Goal: Task Accomplishment & Management: Manage account settings

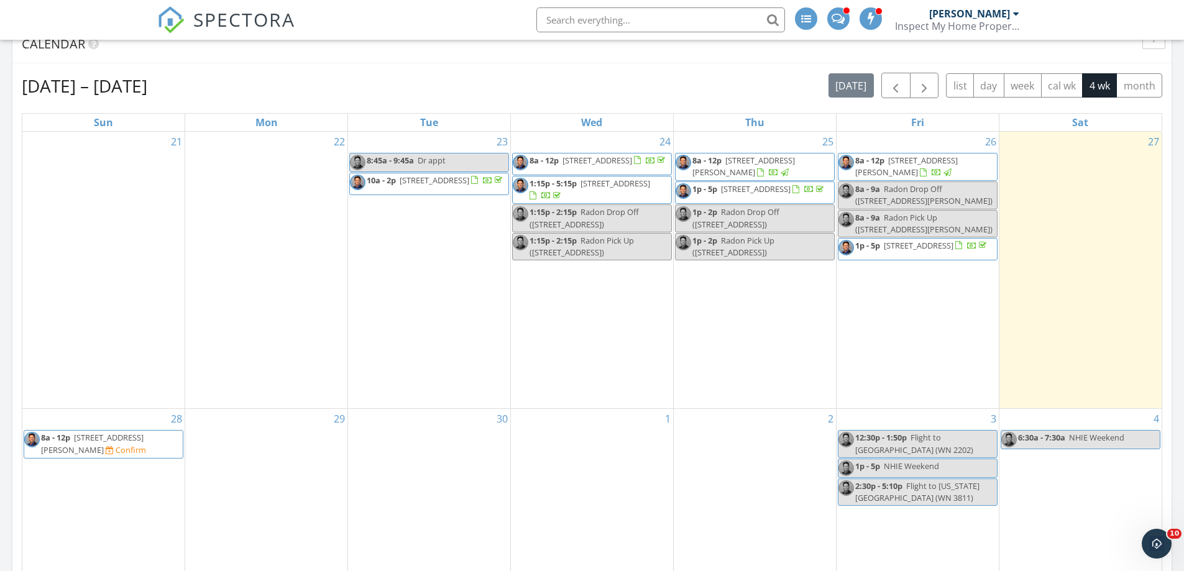
scroll to position [621, 0]
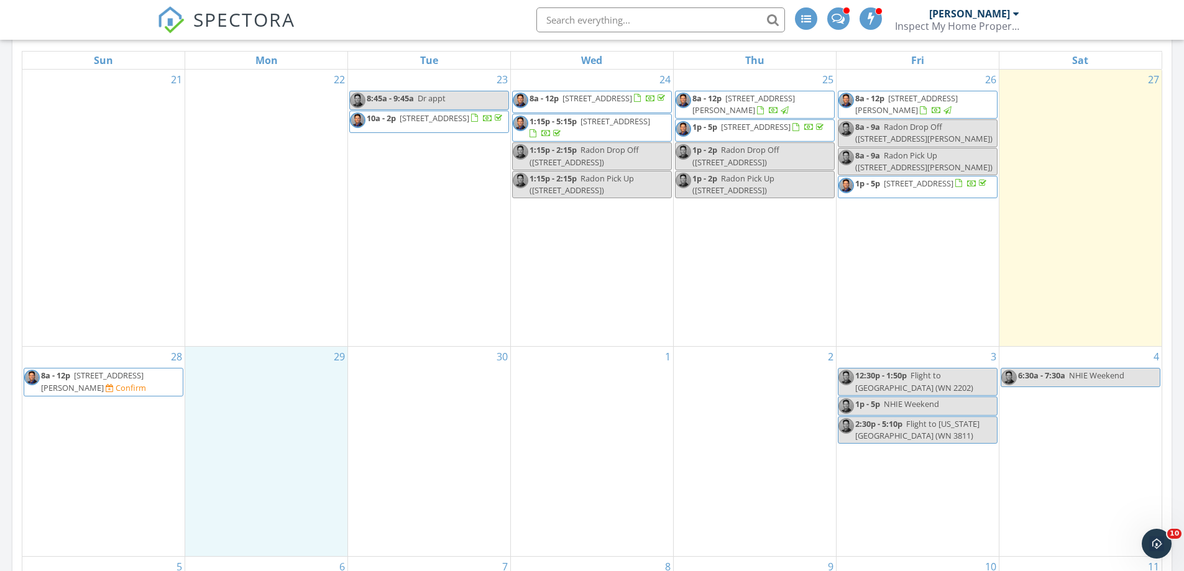
click at [241, 381] on div "29" at bounding box center [266, 451] width 162 height 209
click at [252, 350] on link "Event" at bounding box center [266, 348] width 64 height 20
select select "8"
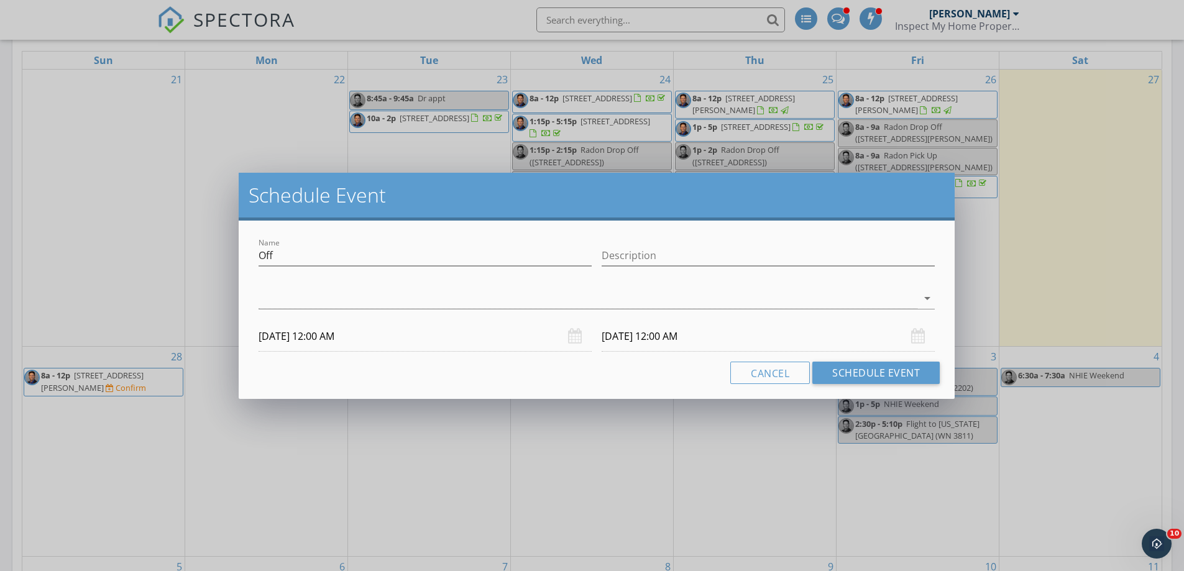
click at [272, 267] on div "Name Off" at bounding box center [424, 261] width 333 height 33
click at [276, 261] on input "Off" at bounding box center [424, 255] width 333 height 21
click at [288, 340] on input "09/29/2025 12:00 AM" at bounding box center [424, 336] width 333 height 30
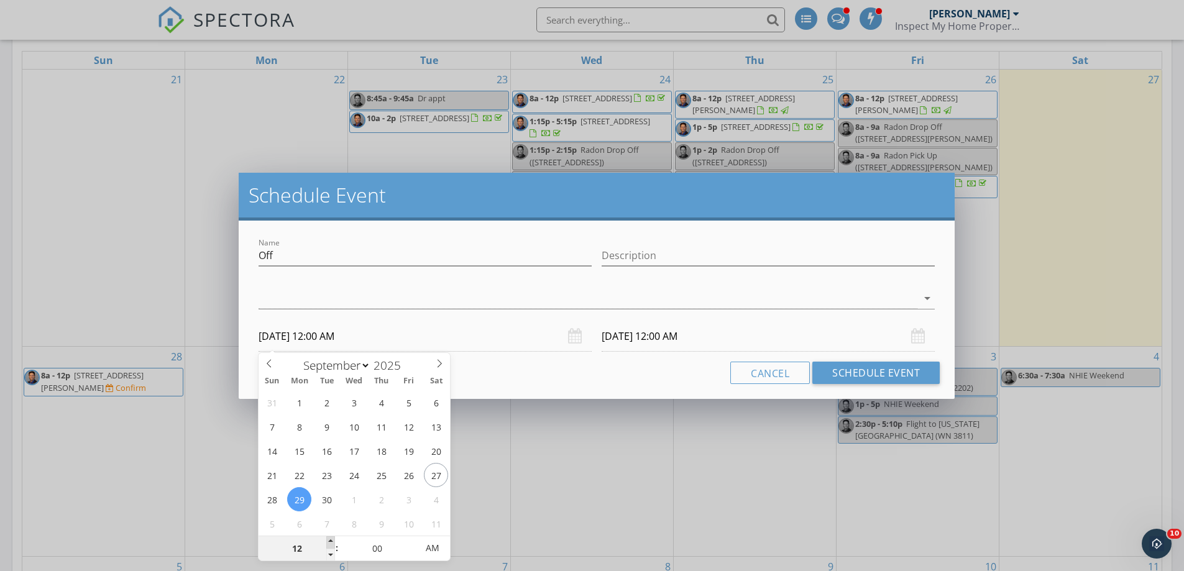
type input "01"
type input "09/29/2025 1:00 AM"
click at [328, 541] on span at bounding box center [330, 542] width 9 height 12
type input "02"
type input "09/29/2025 2:00 AM"
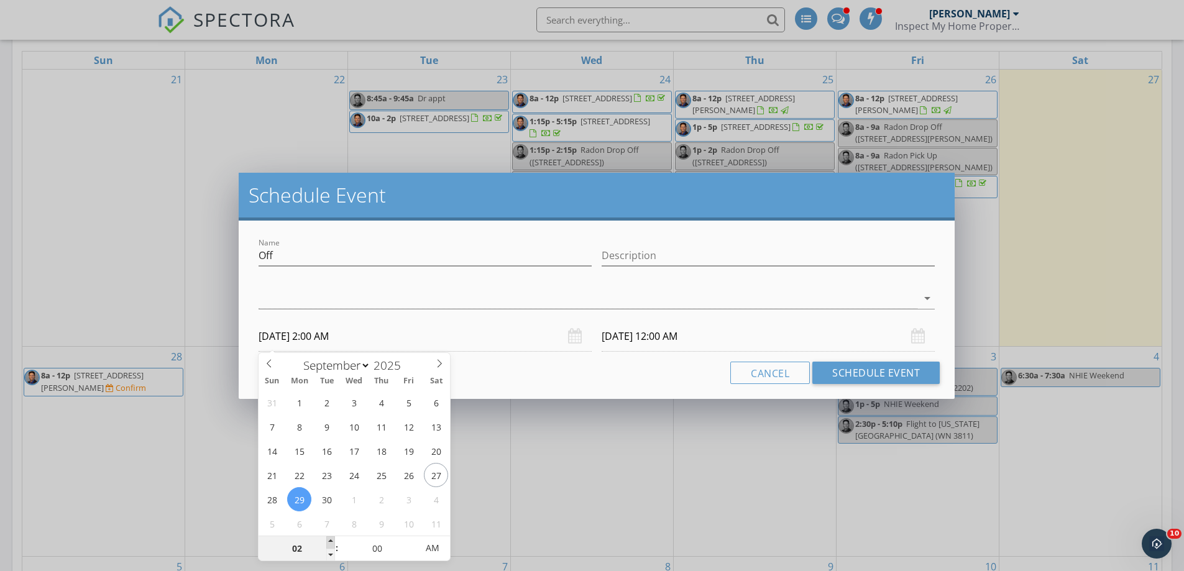
click at [328, 541] on span at bounding box center [330, 542] width 9 height 12
type input "03"
type input "09/29/2025 3:00 AM"
click at [328, 541] on span at bounding box center [330, 542] width 9 height 12
type input "04"
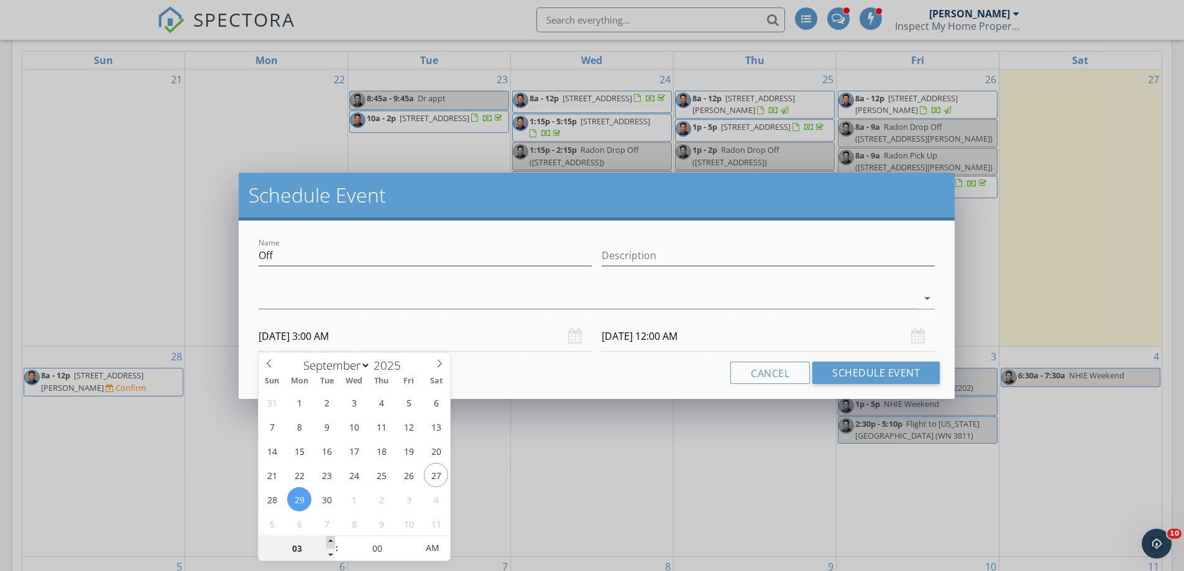
type input "09/29/2025 4:00 AM"
click at [328, 541] on span at bounding box center [330, 542] width 9 height 12
type input "05"
type input "09/29/2025 5:00 AM"
click at [328, 541] on span at bounding box center [330, 542] width 9 height 12
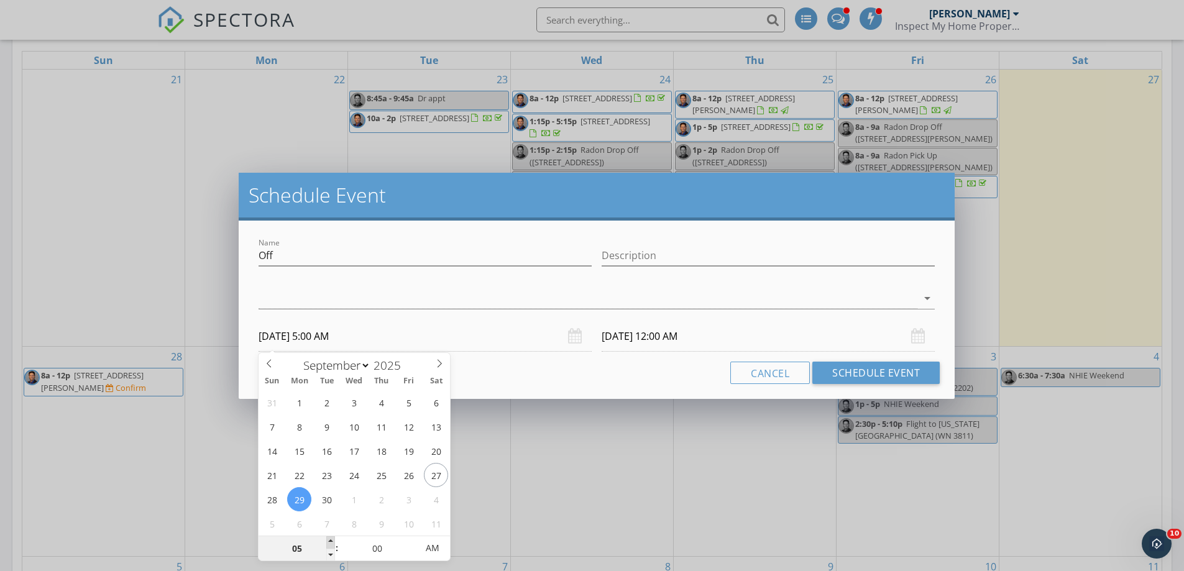
type input "06"
type input "09/29/2025 6:00 AM"
click at [328, 541] on span at bounding box center [330, 542] width 9 height 12
type input "07"
type input "09/29/2025 7:00 AM"
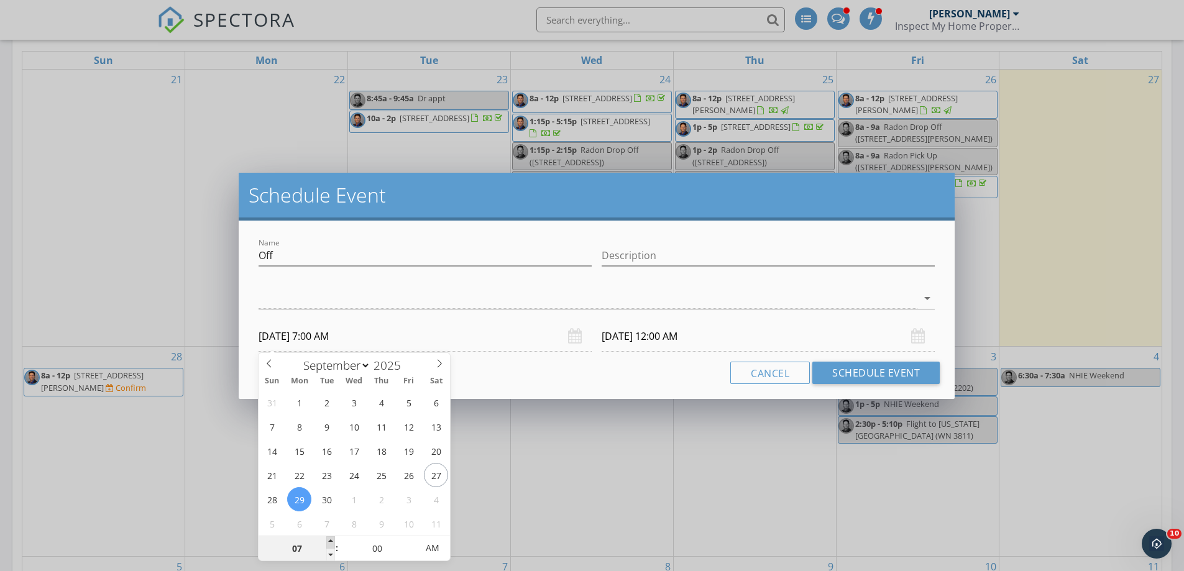
click at [328, 541] on span at bounding box center [330, 542] width 9 height 12
type input "08"
type input "09/29/2025 8:00 AM"
click at [328, 541] on span at bounding box center [330, 542] width 9 height 12
type input "08"
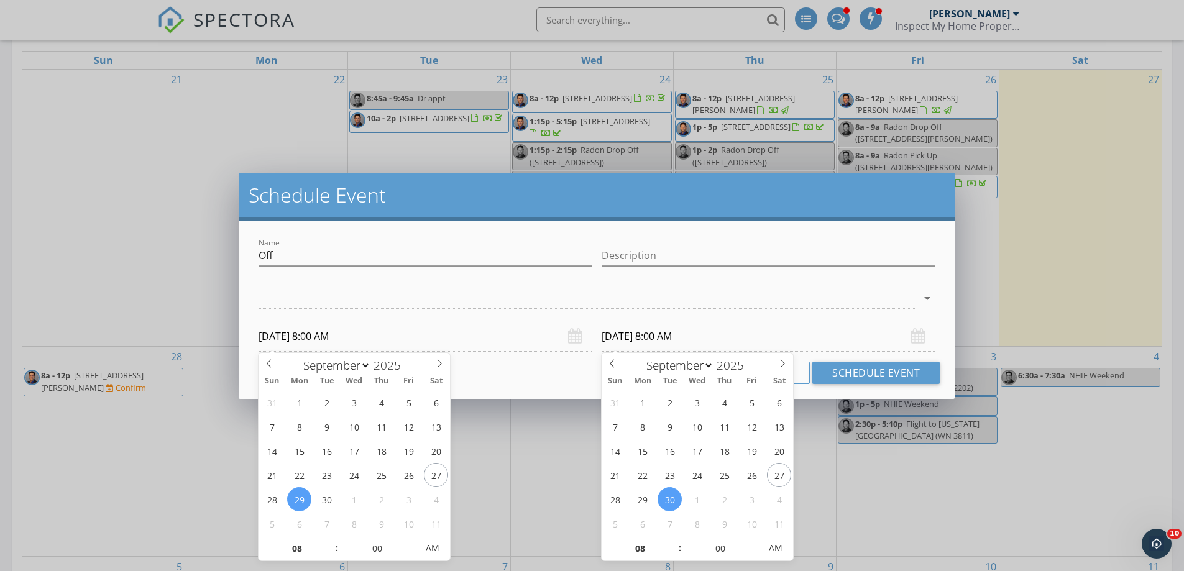
click at [625, 337] on input "09/30/2025 8:00 AM" at bounding box center [767, 336] width 333 height 30
type input "09/29/2025 8:00 AM"
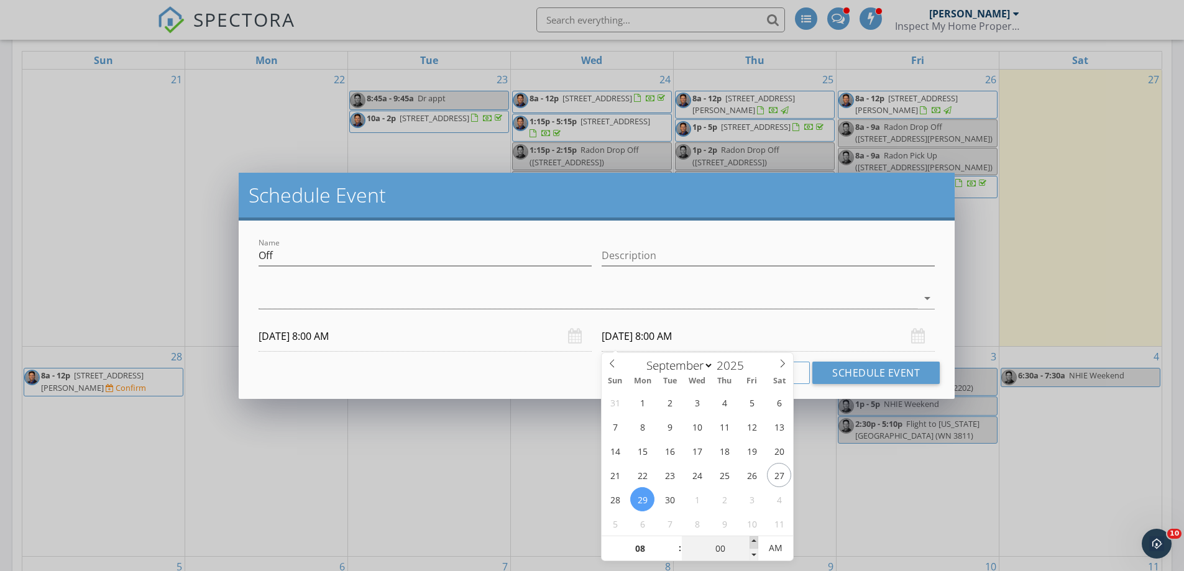
type input "05"
type input "09/29/2025 8:05 AM"
click at [758, 540] on span at bounding box center [753, 542] width 9 height 12
type input "10"
type input "09/29/2025 8:10 AM"
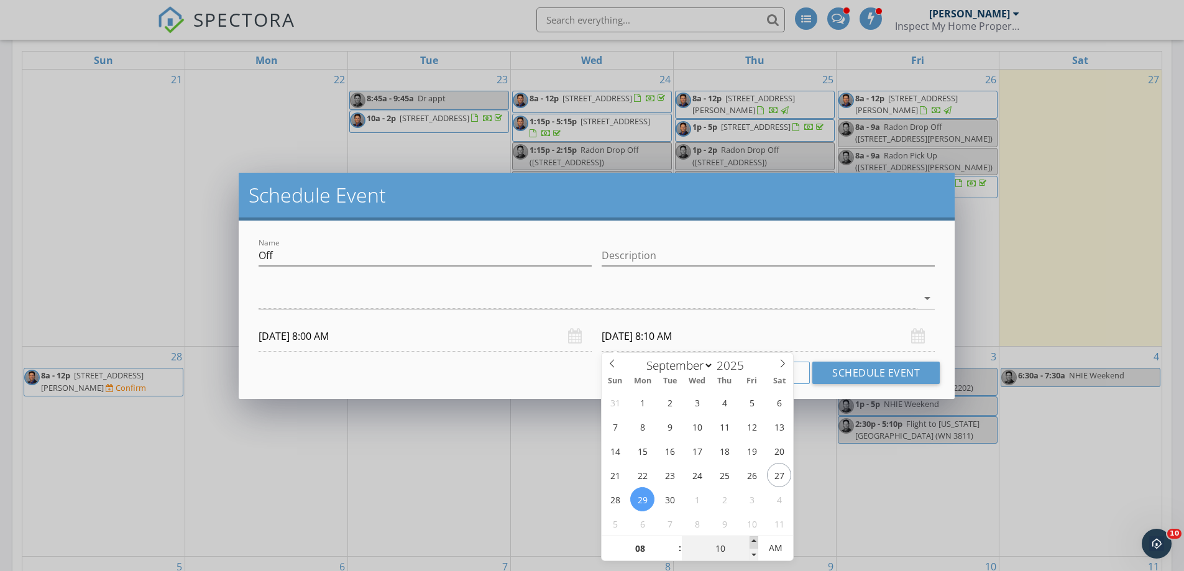
click at [758, 540] on span at bounding box center [753, 542] width 9 height 12
type input "15"
type input "09/29/2025 8:15 AM"
click at [755, 539] on span at bounding box center [753, 542] width 9 height 12
click at [667, 539] on input "08" at bounding box center [639, 548] width 76 height 25
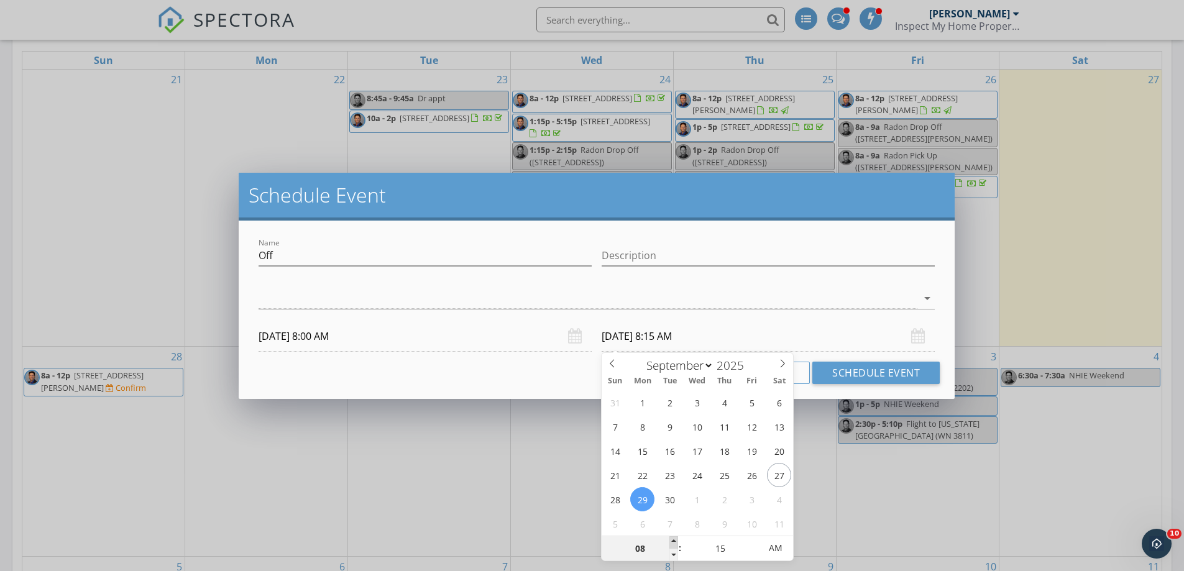
type input "09"
type input "09/29/2025 9:15 AM"
click at [670, 539] on span at bounding box center [673, 542] width 9 height 12
type input "10"
type input "09/29/2025 10:15 AM"
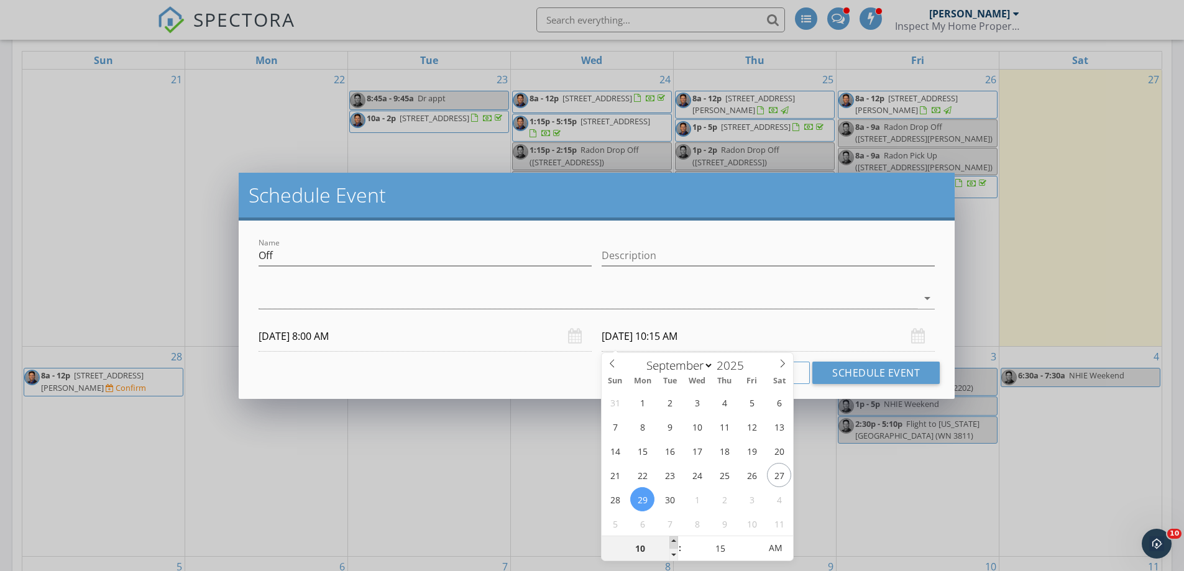
click at [671, 539] on span at bounding box center [673, 542] width 9 height 12
type input "11"
type input "09/29/2025 11:15 AM"
click at [671, 539] on span at bounding box center [673, 542] width 9 height 12
type input "12"
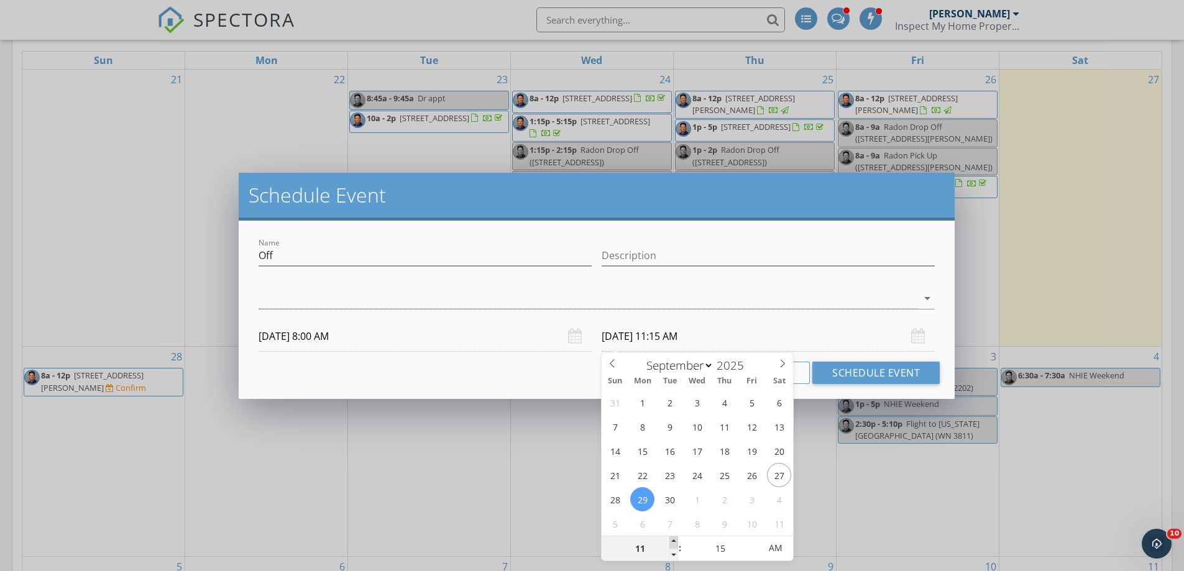
type input "09/29/2025 12:15 PM"
click at [671, 539] on span at bounding box center [673, 542] width 9 height 12
type input "01"
type input "09/29/2025 1:15 PM"
click at [671, 539] on span at bounding box center [673, 542] width 9 height 12
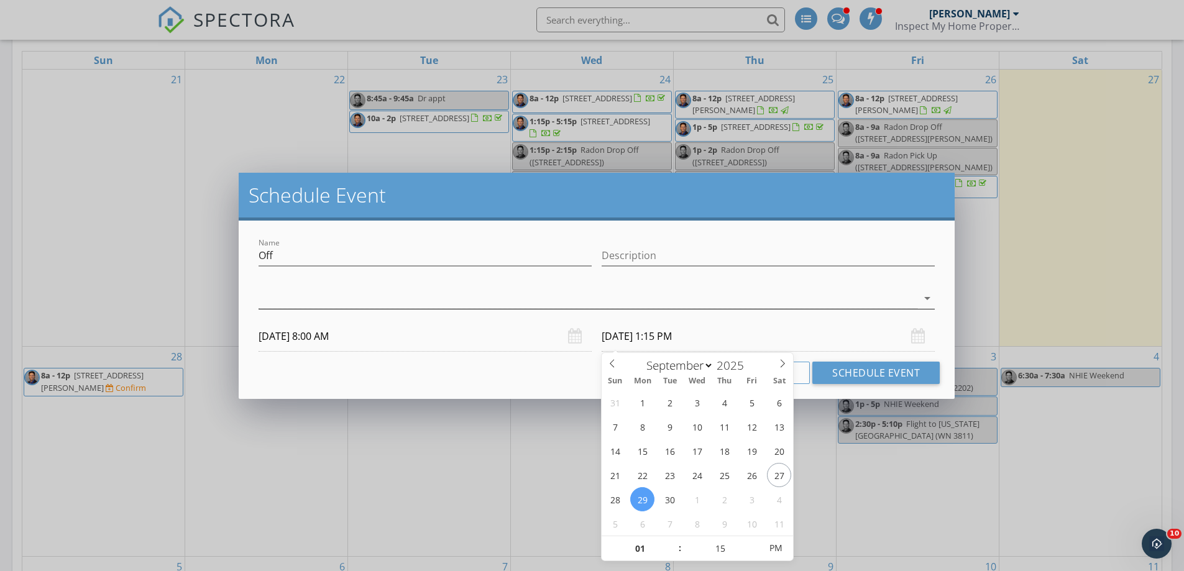
click at [419, 304] on div at bounding box center [587, 298] width 659 height 21
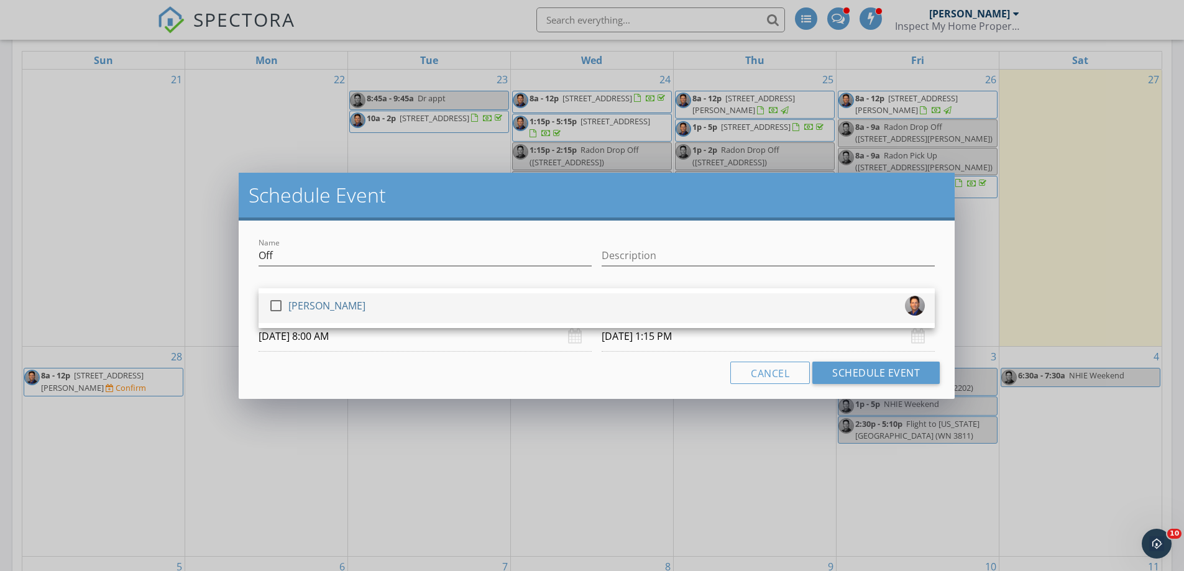
click at [400, 315] on div "check_box_outline_blank Frank Glover" at bounding box center [596, 308] width 656 height 25
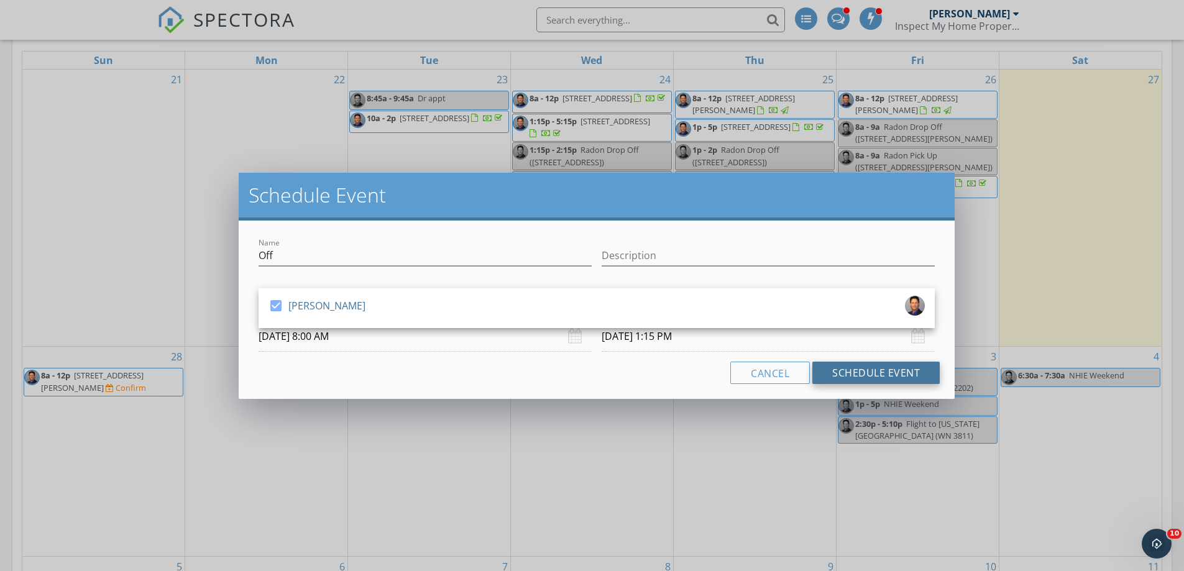
click at [847, 373] on button "Schedule Event" at bounding box center [875, 373] width 127 height 22
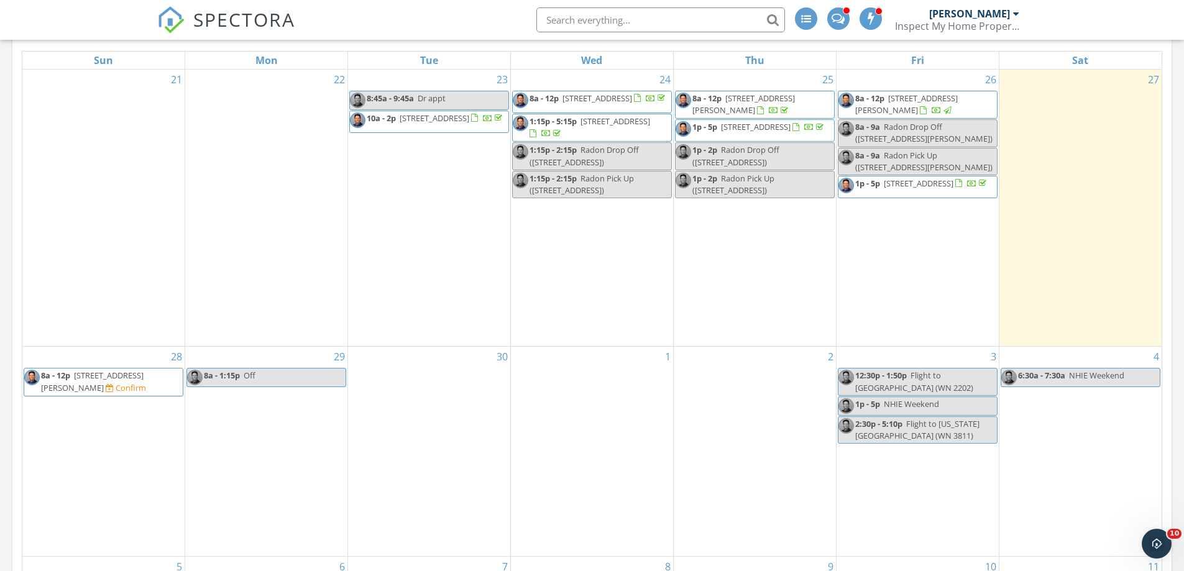
click at [231, 381] on span "8a - 1:15p" at bounding box center [222, 375] width 36 height 11
select select "8"
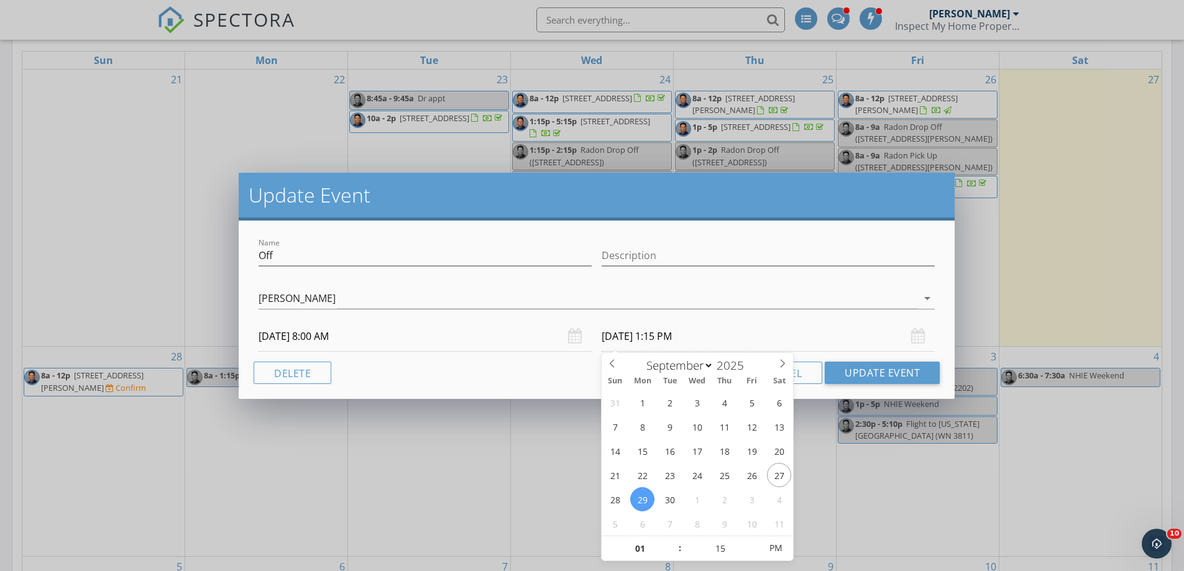
click at [692, 341] on input "09/29/2025 1:15 PM" at bounding box center [767, 336] width 333 height 30
type input "12"
type input "09/29/2025 12:15 PM"
click at [674, 553] on span at bounding box center [673, 555] width 9 height 12
type input "11"
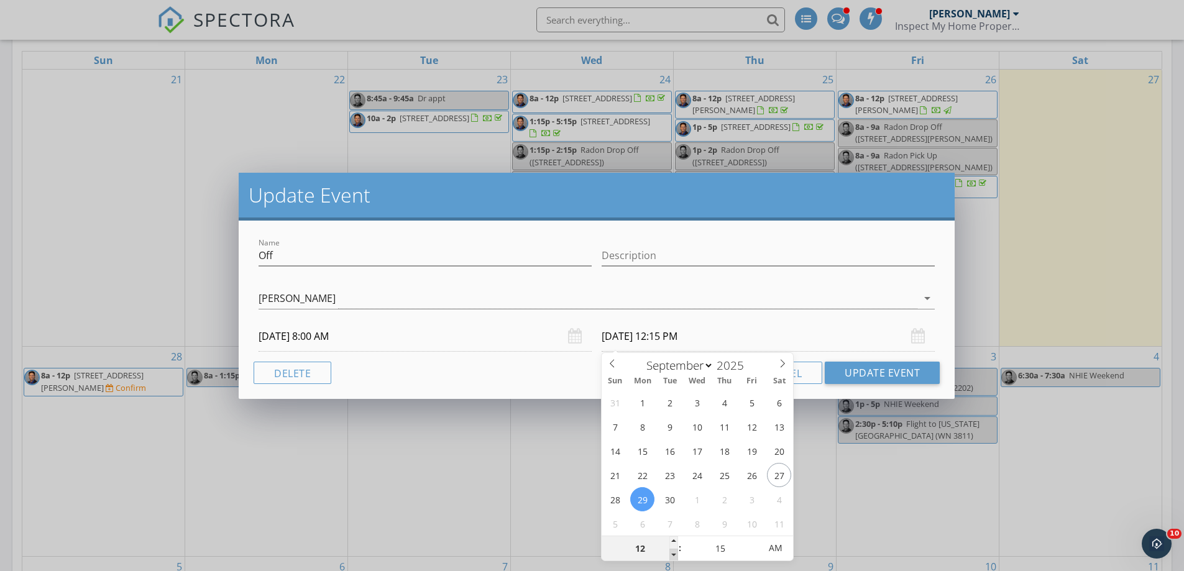
type input "09/29/2025 11:15 AM"
click at [674, 553] on span at bounding box center [673, 555] width 9 height 12
type input "10"
type input "09/29/2025 10:15 AM"
click at [674, 553] on span at bounding box center [673, 555] width 9 height 12
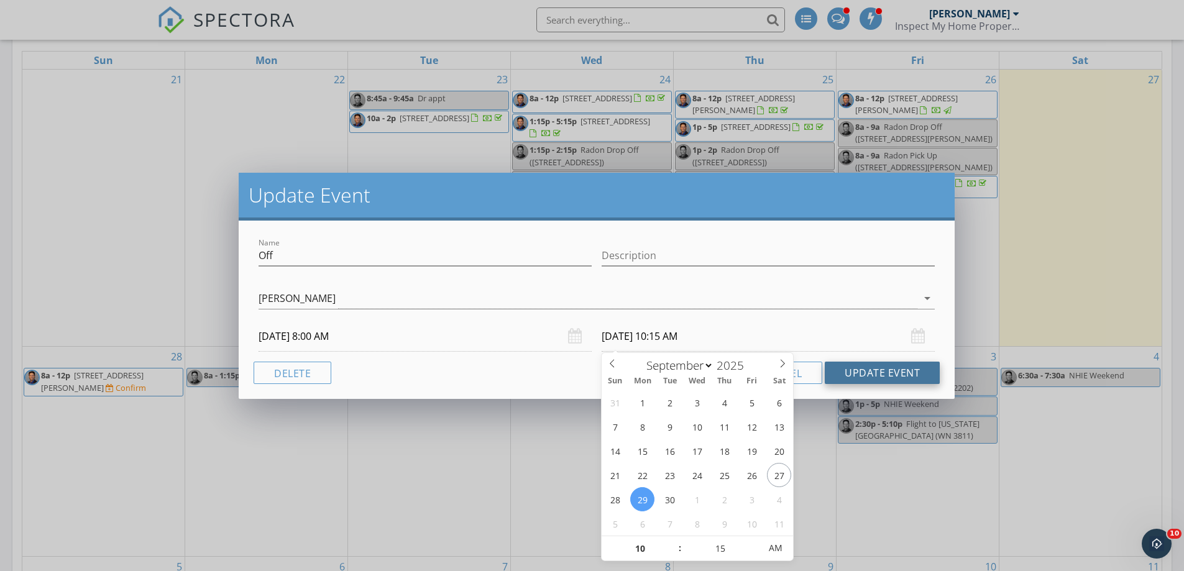
click at [854, 368] on button "Update Event" at bounding box center [881, 373] width 115 height 22
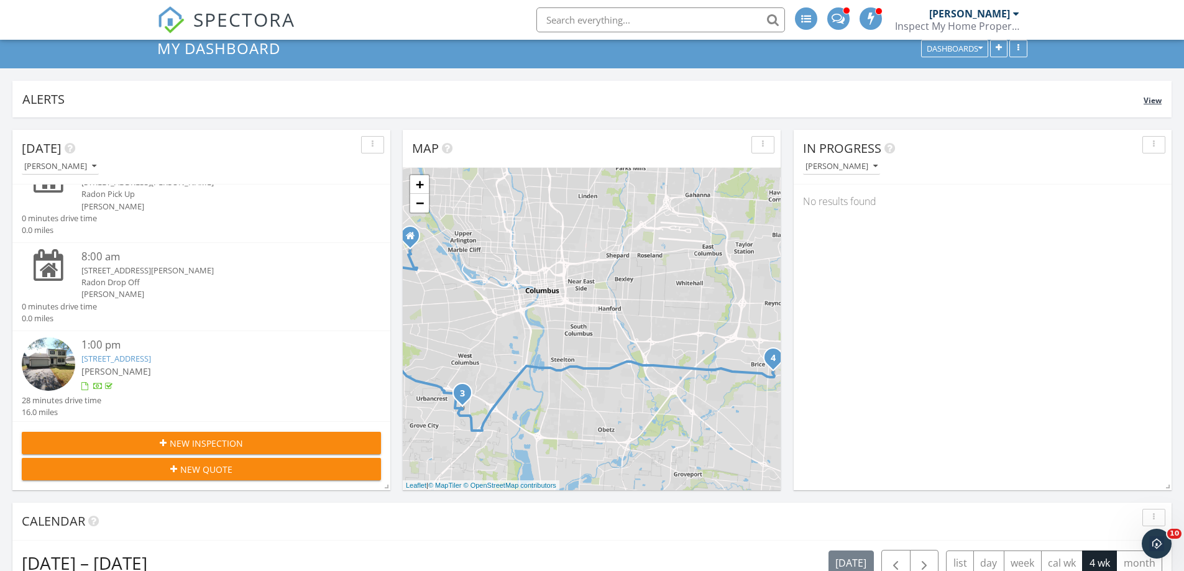
scroll to position [0, 0]
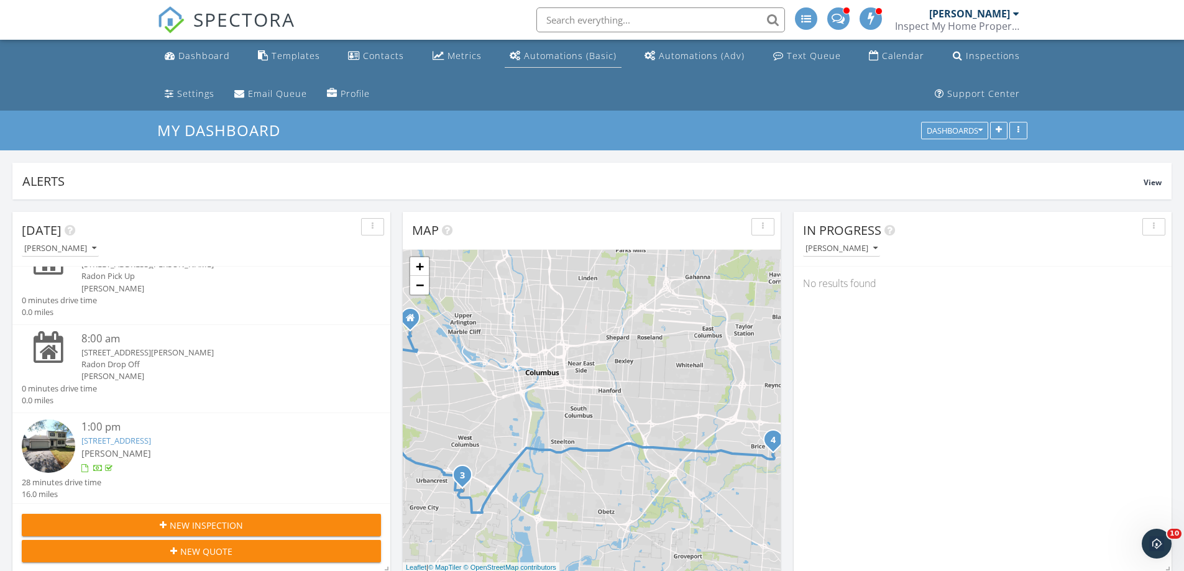
click at [510, 46] on link "Automations (Basic)" at bounding box center [562, 56] width 117 height 23
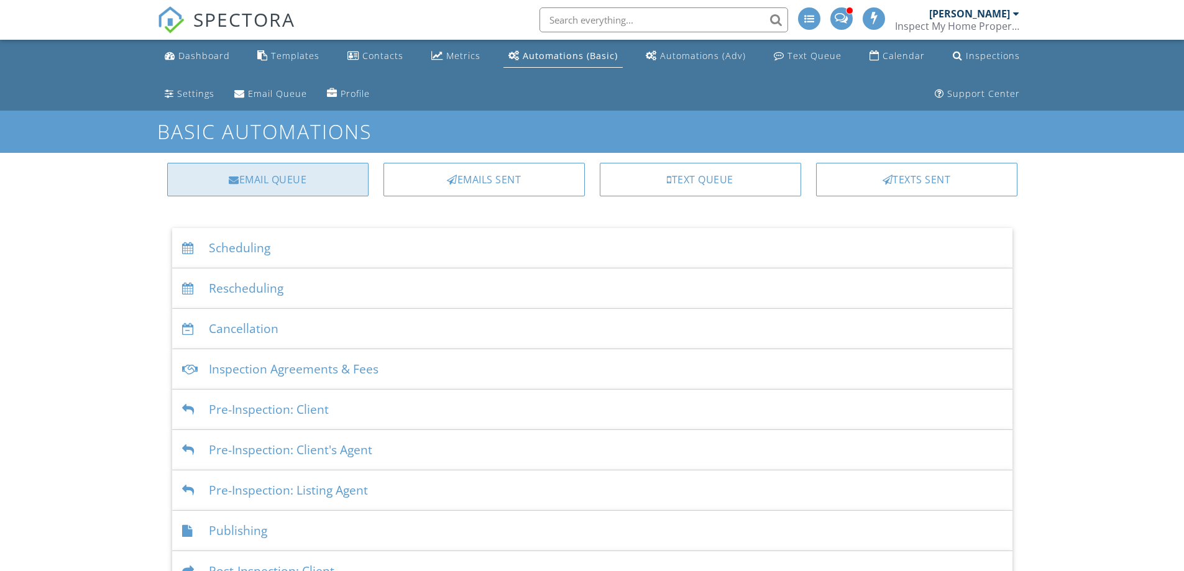
click at [232, 175] on div at bounding box center [234, 180] width 11 height 10
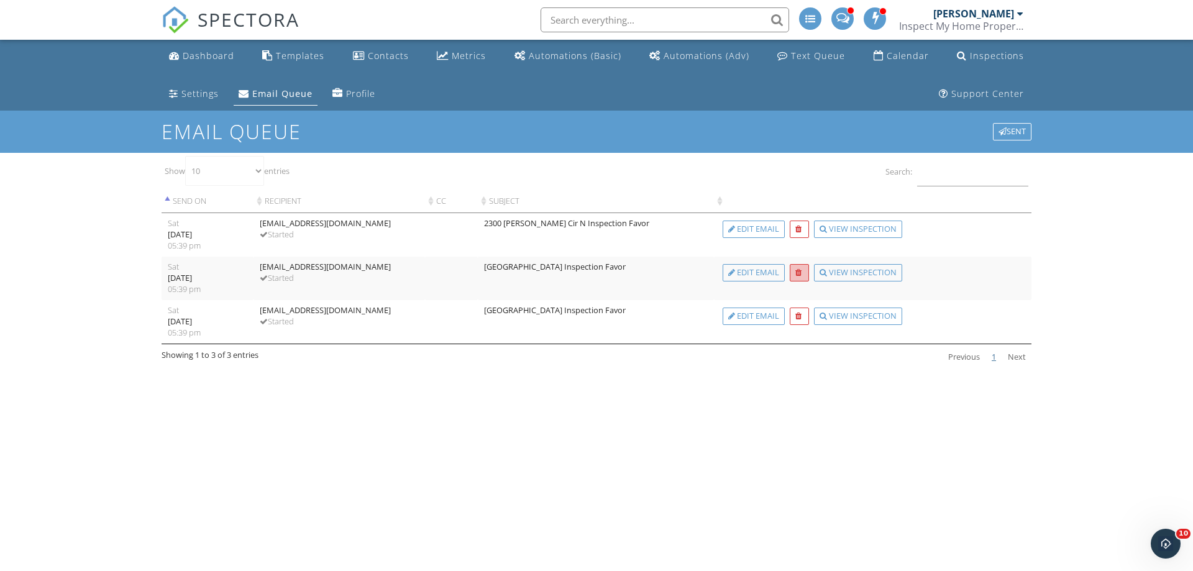
click at [798, 270] on div at bounding box center [798, 273] width 6 height 8
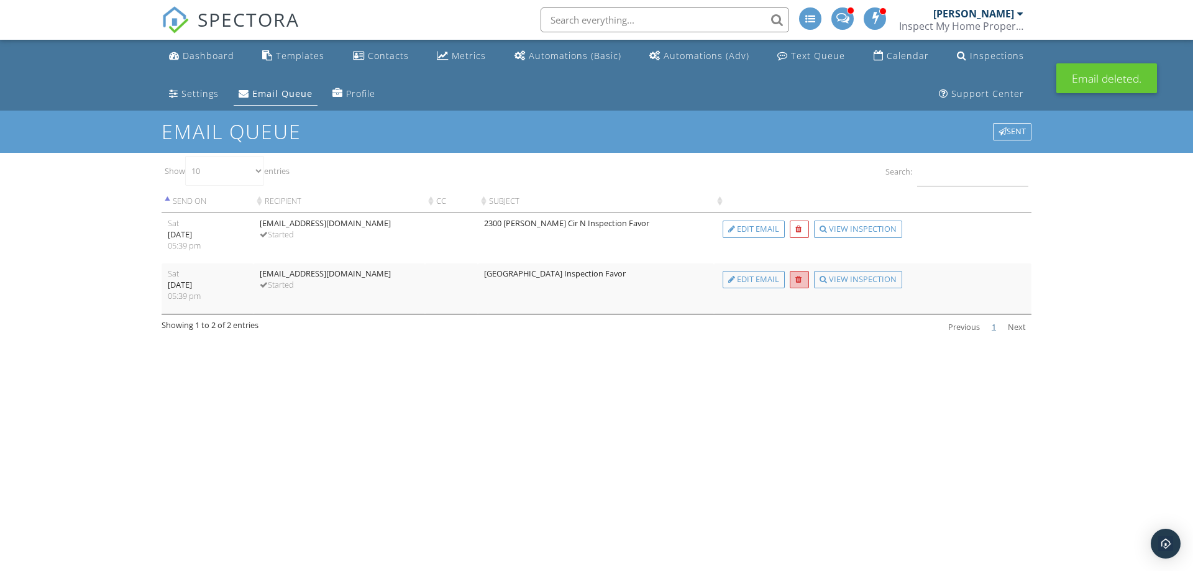
click at [801, 281] on div at bounding box center [798, 280] width 6 height 8
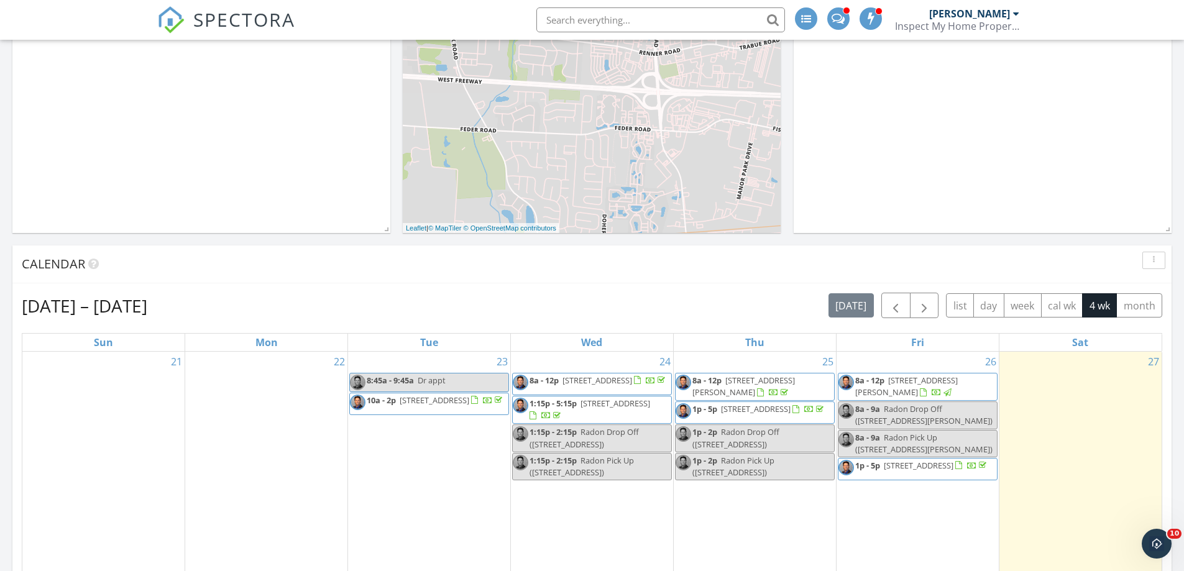
scroll to position [311, 0]
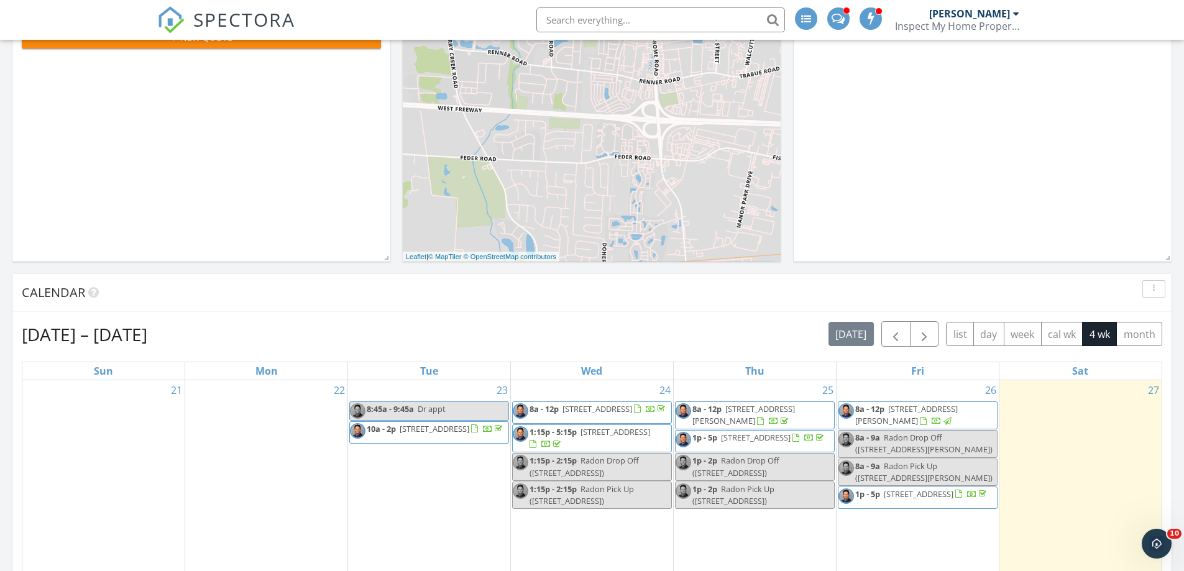
click at [754, 441] on span "6978 Celtic Ct, Dublin 43017" at bounding box center [756, 437] width 70 height 11
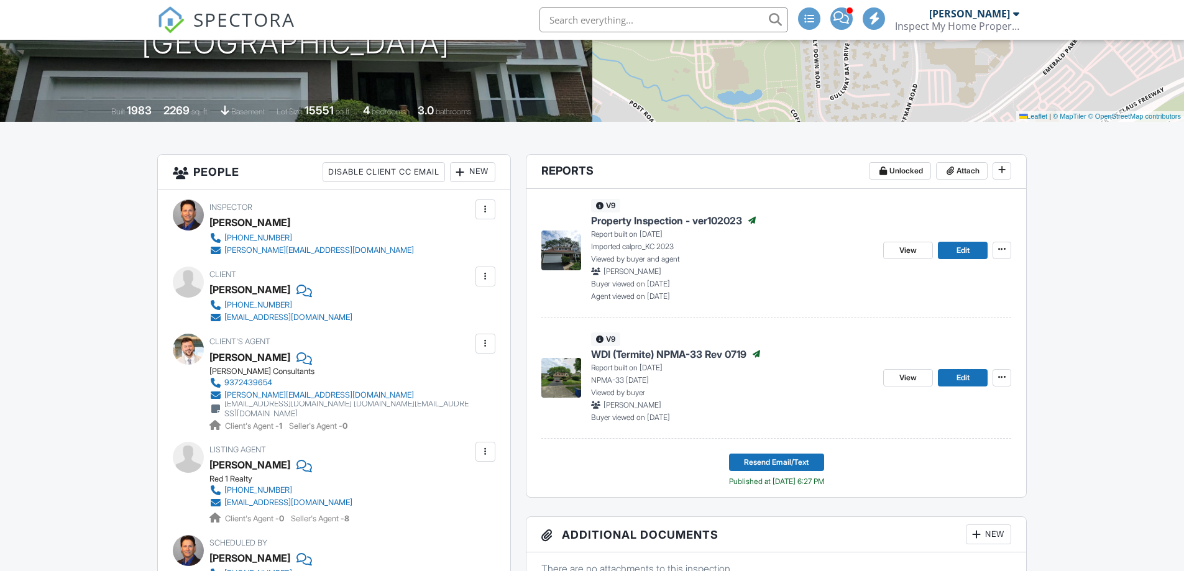
scroll to position [249, 0]
drag, startPoint x: 221, startPoint y: 289, endPoint x: 239, endPoint y: 290, distance: 17.4
click at [239, 290] on div "Sewar Jabir" at bounding box center [249, 289] width 81 height 19
drag, startPoint x: 243, startPoint y: 291, endPoint x: 270, endPoint y: 292, distance: 27.3
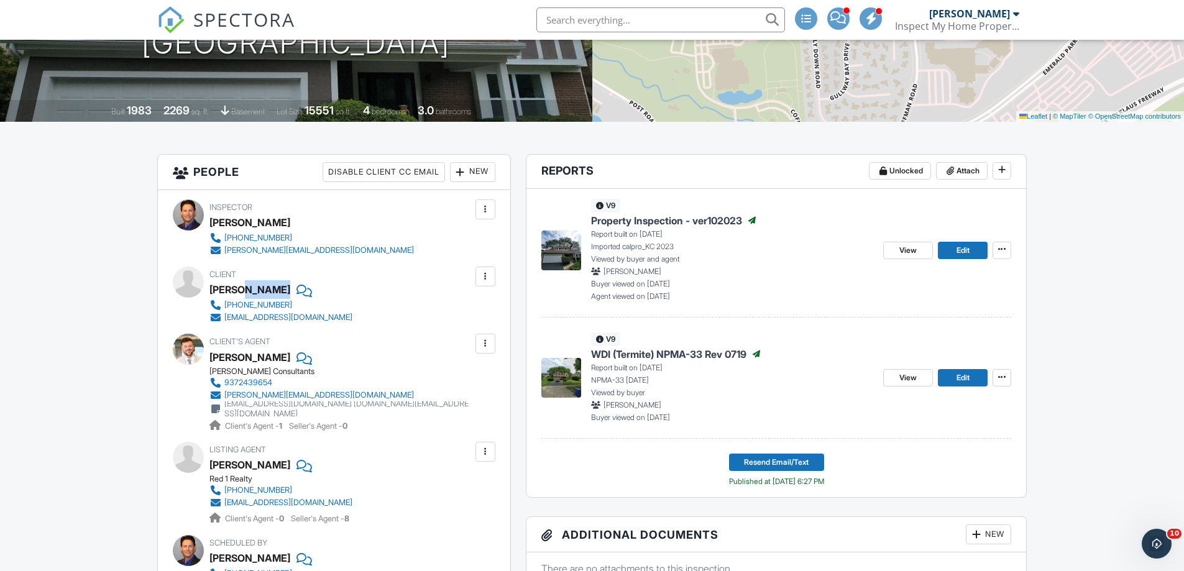
click at [270, 292] on div "Sewar Jabir" at bounding box center [285, 289] width 153 height 19
copy div "Jabir"
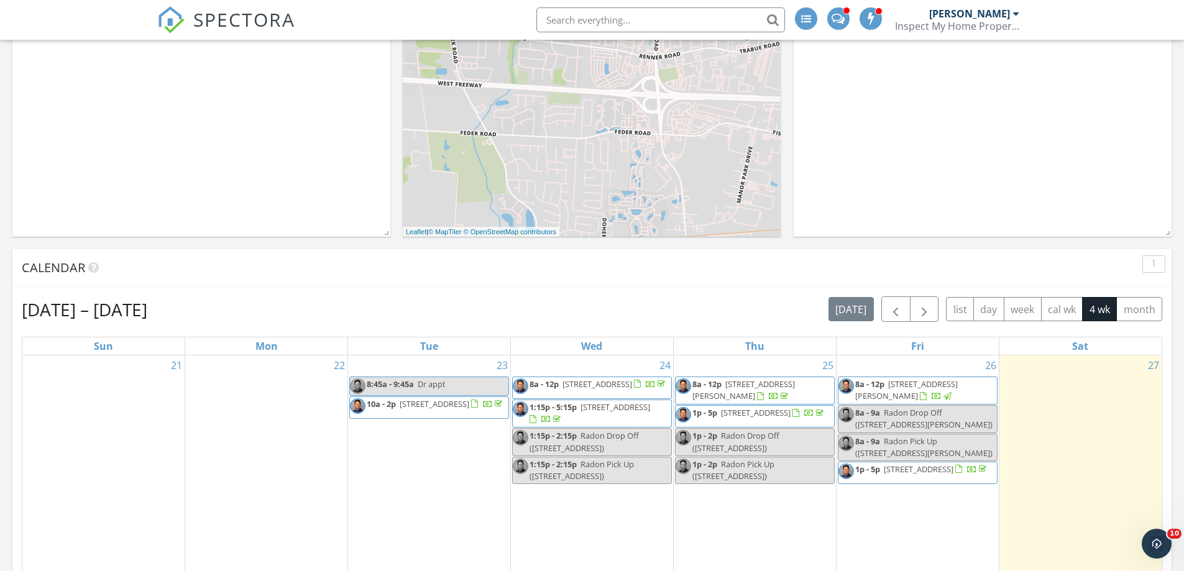
scroll to position [435, 0]
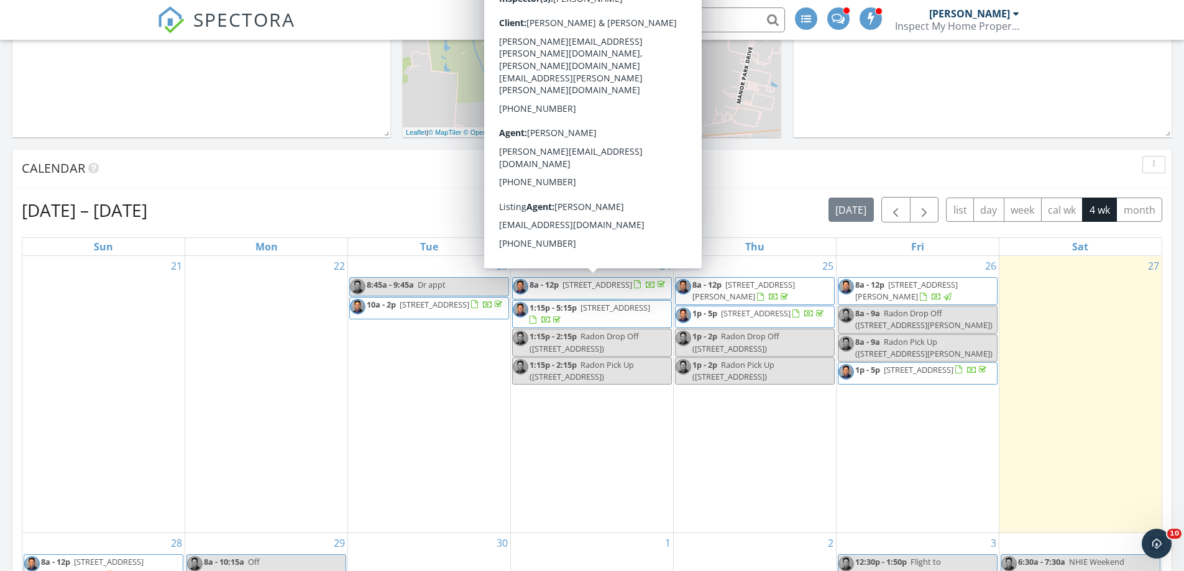
click at [612, 285] on span "[STREET_ADDRESS]" at bounding box center [597, 284] width 70 height 11
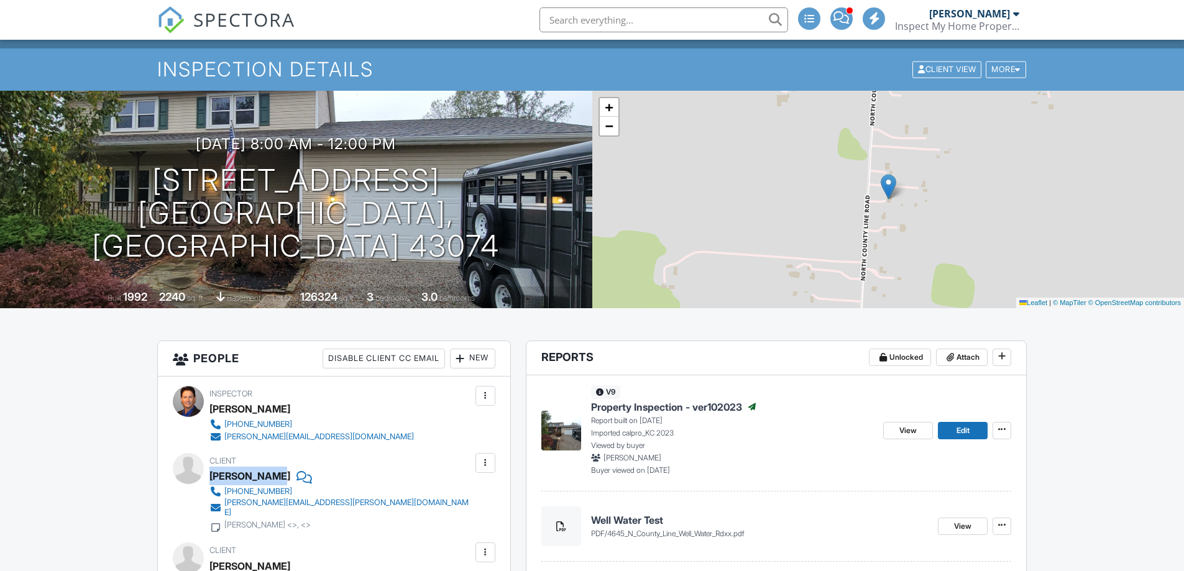
drag, startPoint x: 234, startPoint y: 476, endPoint x: 272, endPoint y: 476, distance: 37.3
click at [272, 476] on div "Doug Russell" at bounding box center [249, 476] width 81 height 19
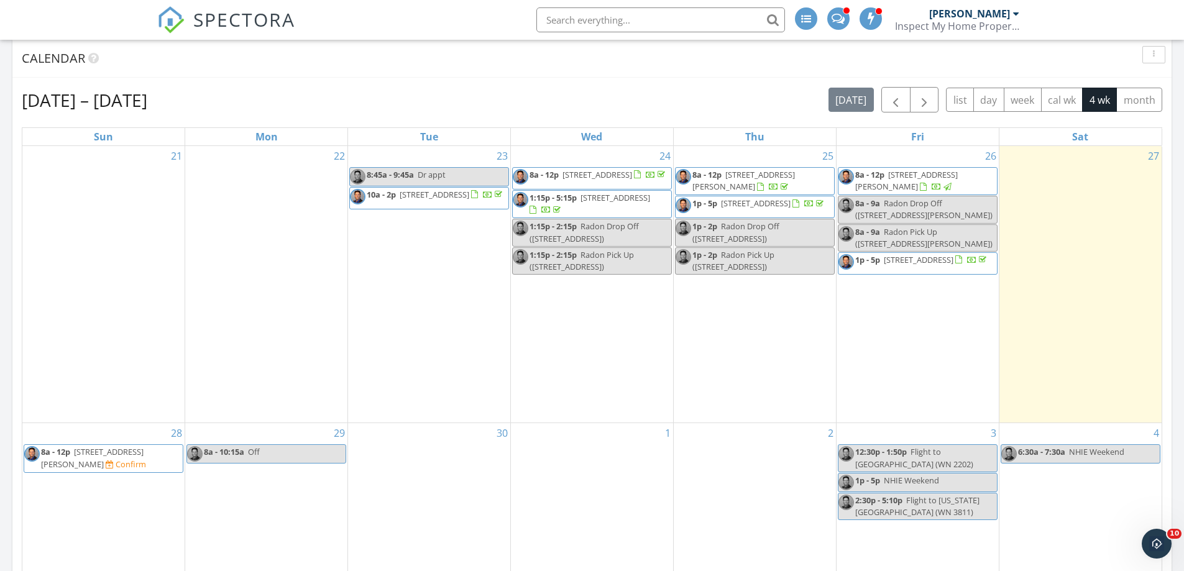
scroll to position [435, 0]
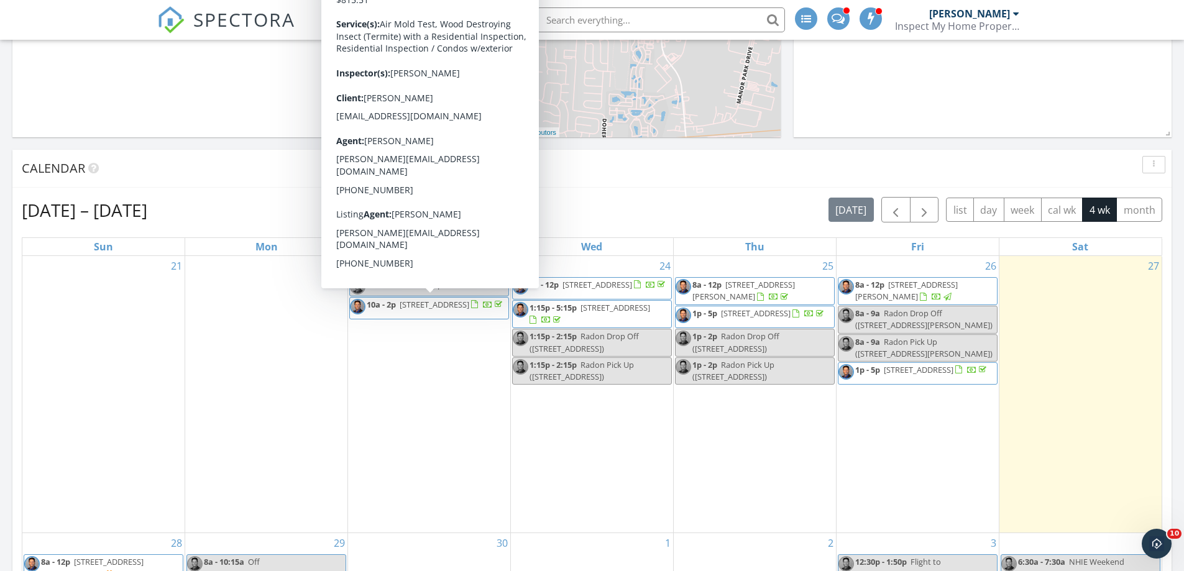
click at [426, 304] on span "1542 S 4th St, Columbus 43207" at bounding box center [434, 304] width 70 height 11
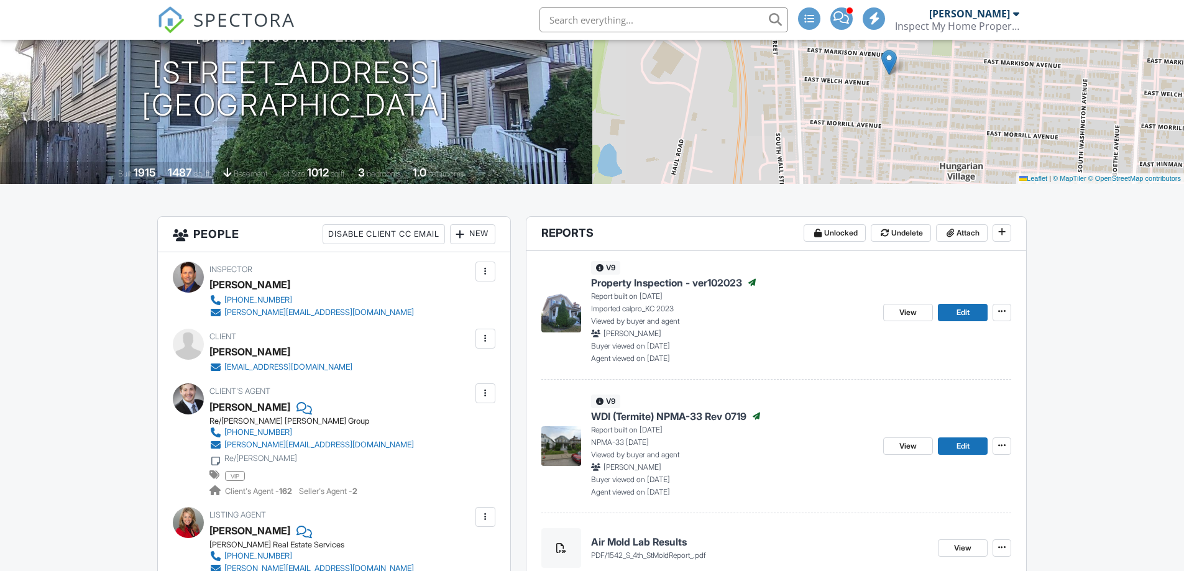
scroll to position [186, 0]
drag, startPoint x: 267, startPoint y: 352, endPoint x: 276, endPoint y: 353, distance: 9.3
click at [276, 353] on div "[PERSON_NAME]" at bounding box center [249, 351] width 81 height 19
click at [261, 352] on div "[PERSON_NAME]" at bounding box center [249, 351] width 81 height 19
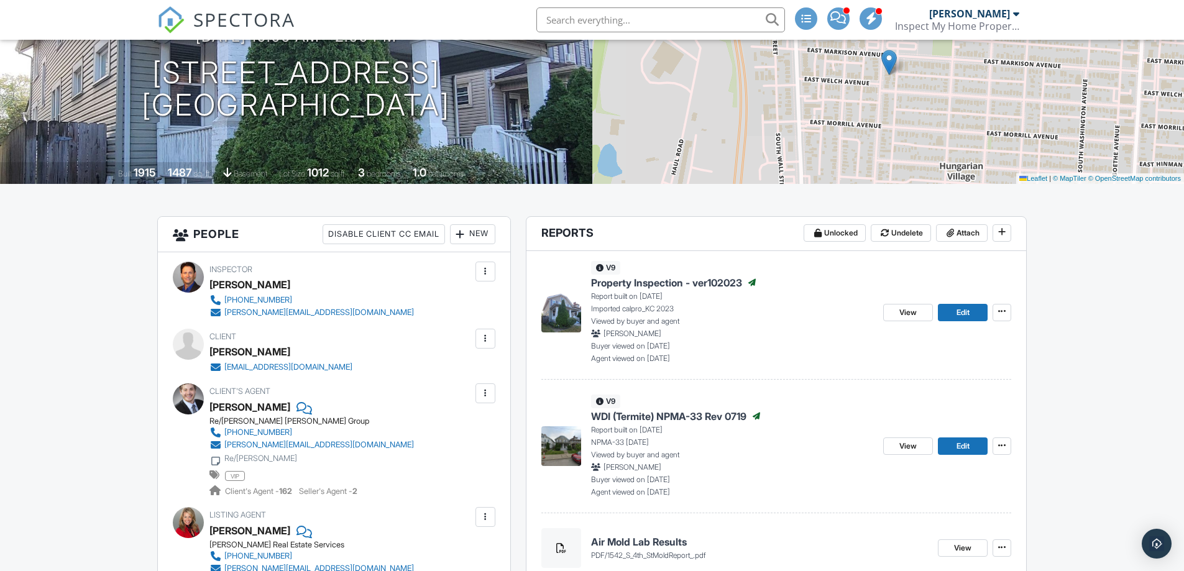
drag, startPoint x: 210, startPoint y: 352, endPoint x: 293, endPoint y: 352, distance: 83.3
click at [293, 352] on div "[PERSON_NAME]" at bounding box center [285, 351] width 153 height 19
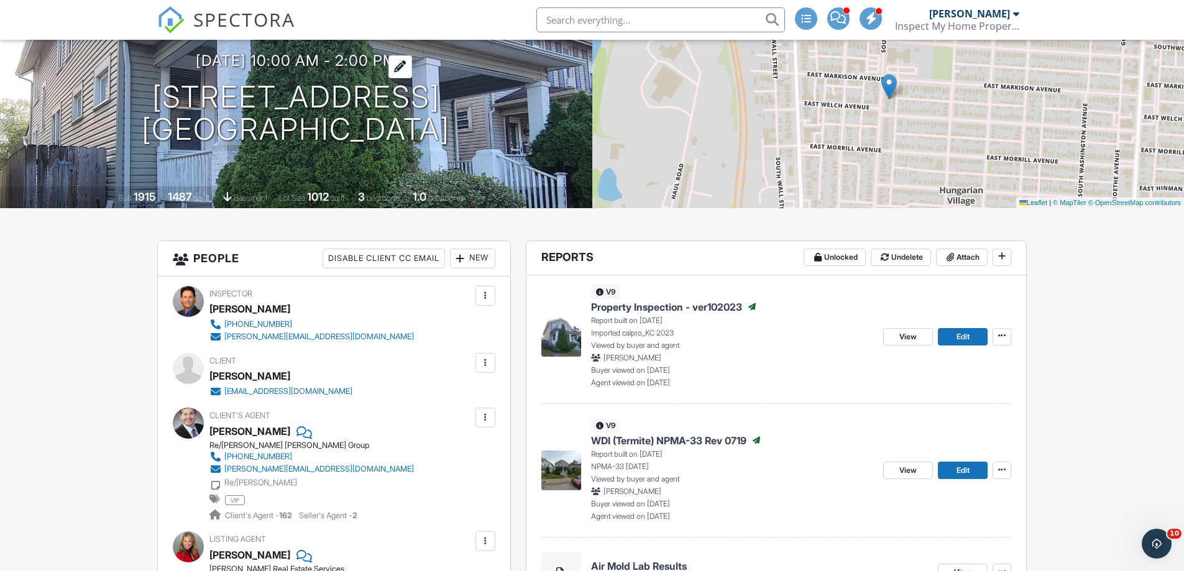
scroll to position [124, 0]
